Goal: Task Accomplishment & Management: Complete application form

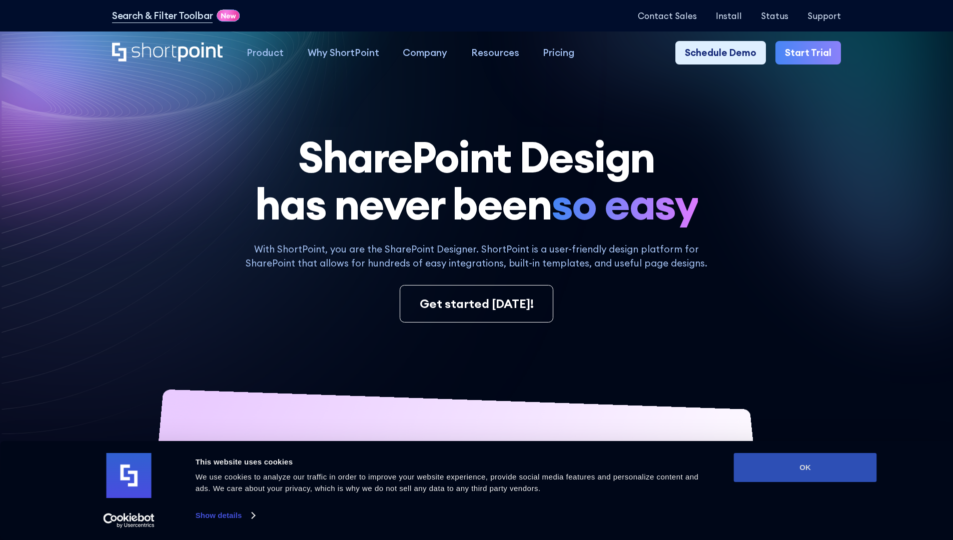
click at [805, 468] on button "OK" at bounding box center [805, 467] width 143 height 29
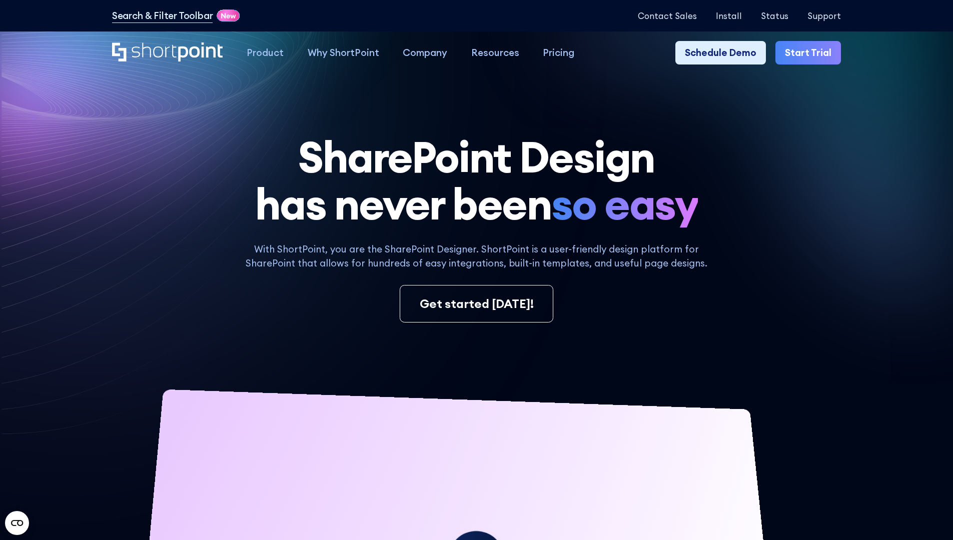
click at [811, 53] on link "Start Trial" at bounding box center [808, 53] width 66 height 24
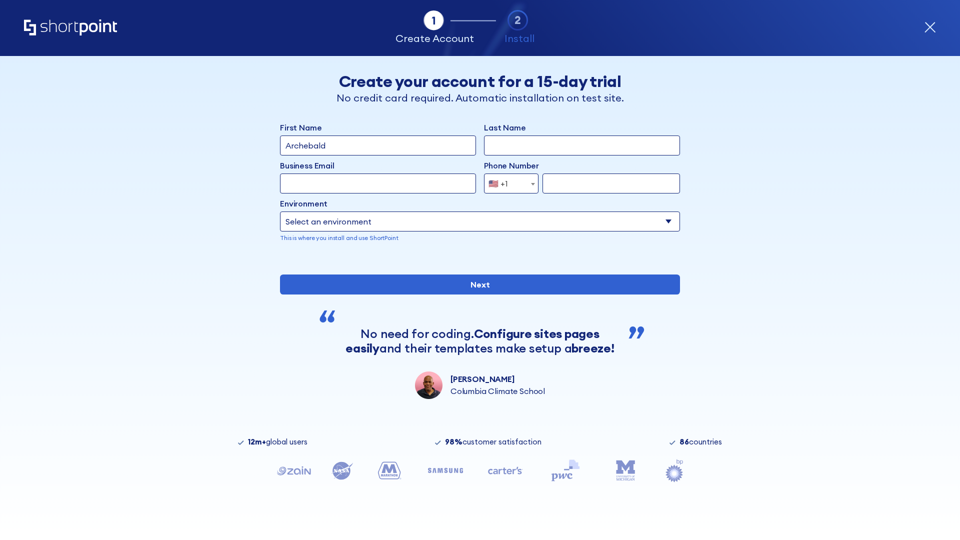
type input "Archebald"
type input "Berkuskv"
type input "[EMAIL_ADDRESS][DOMAIN_NAME]"
type input "2125556789"
select select "Microsoft 365"
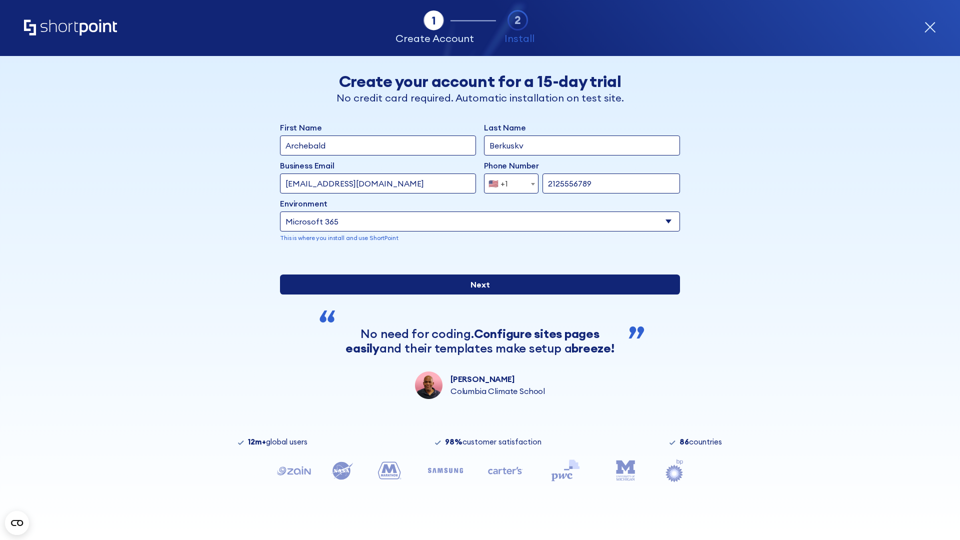
type input "2125556789"
click at [476, 295] on input "Next" at bounding box center [480, 285] width 400 height 20
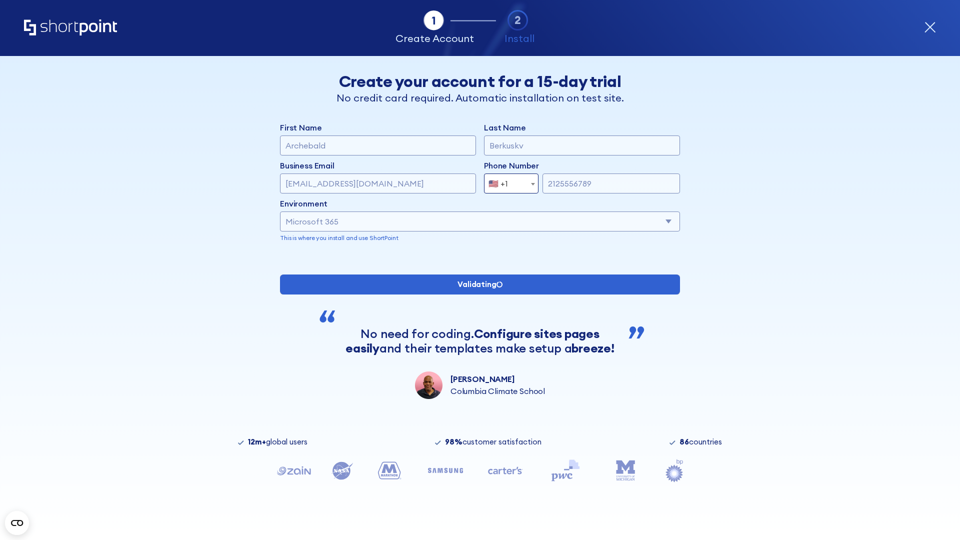
scroll to position [3, 0]
